Goal: Navigation & Orientation: Find specific page/section

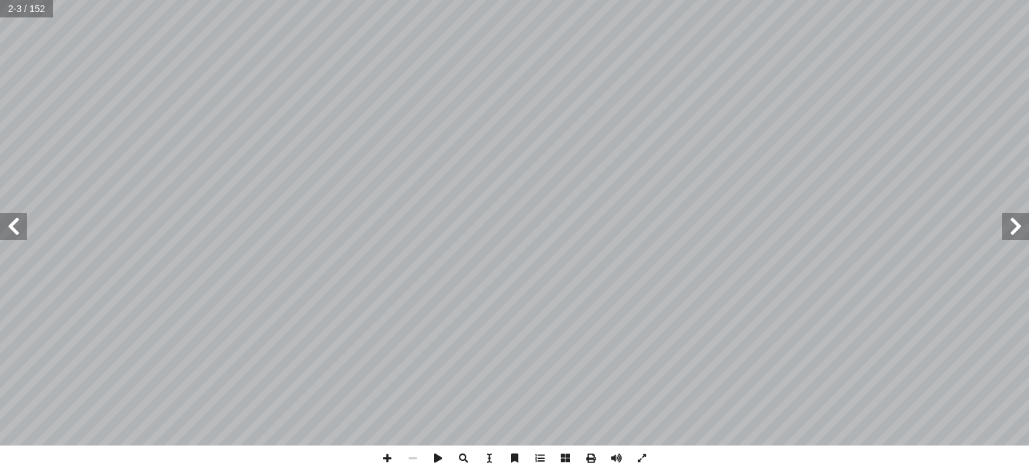
click at [1010, 224] on span at bounding box center [1015, 226] width 27 height 27
click at [13, 229] on span at bounding box center [13, 226] width 27 height 27
click at [1024, 237] on span at bounding box center [1015, 226] width 27 height 27
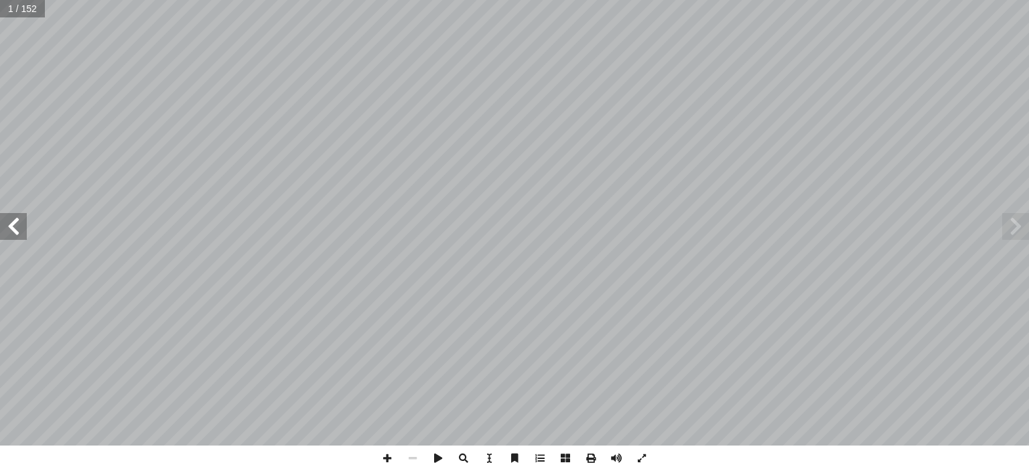
click at [11, 232] on span at bounding box center [13, 226] width 27 height 27
